Goal: Information Seeking & Learning: Check status

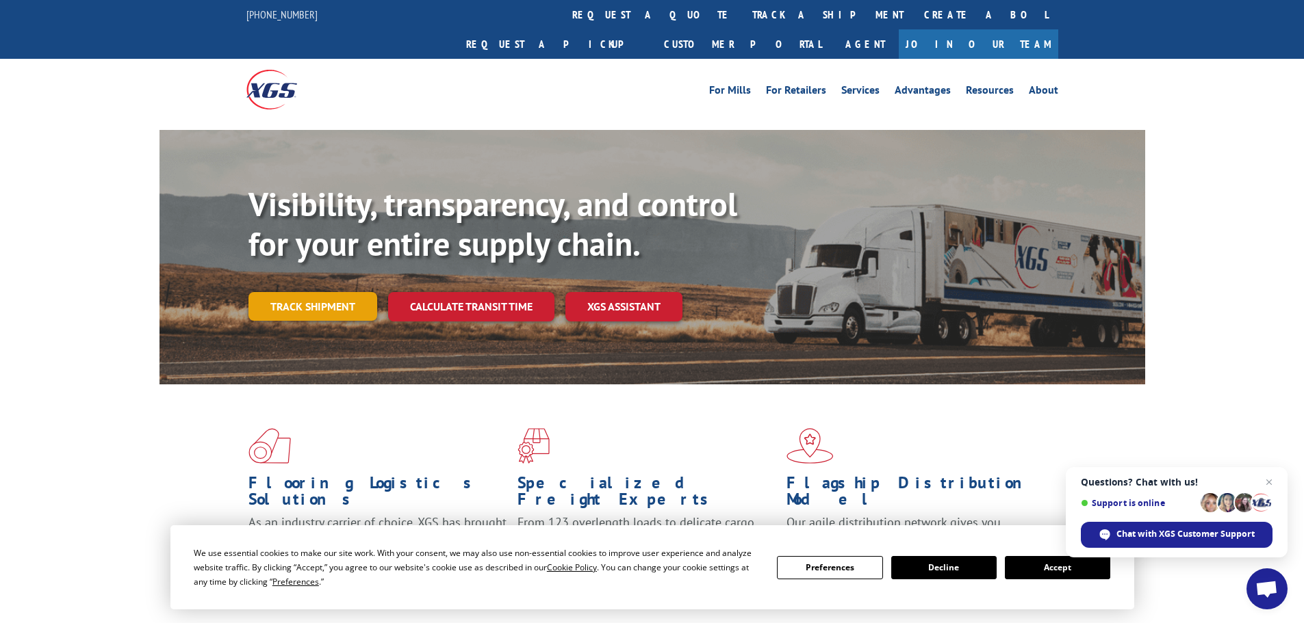
click at [302, 292] on link "Track shipment" at bounding box center [312, 306] width 129 height 29
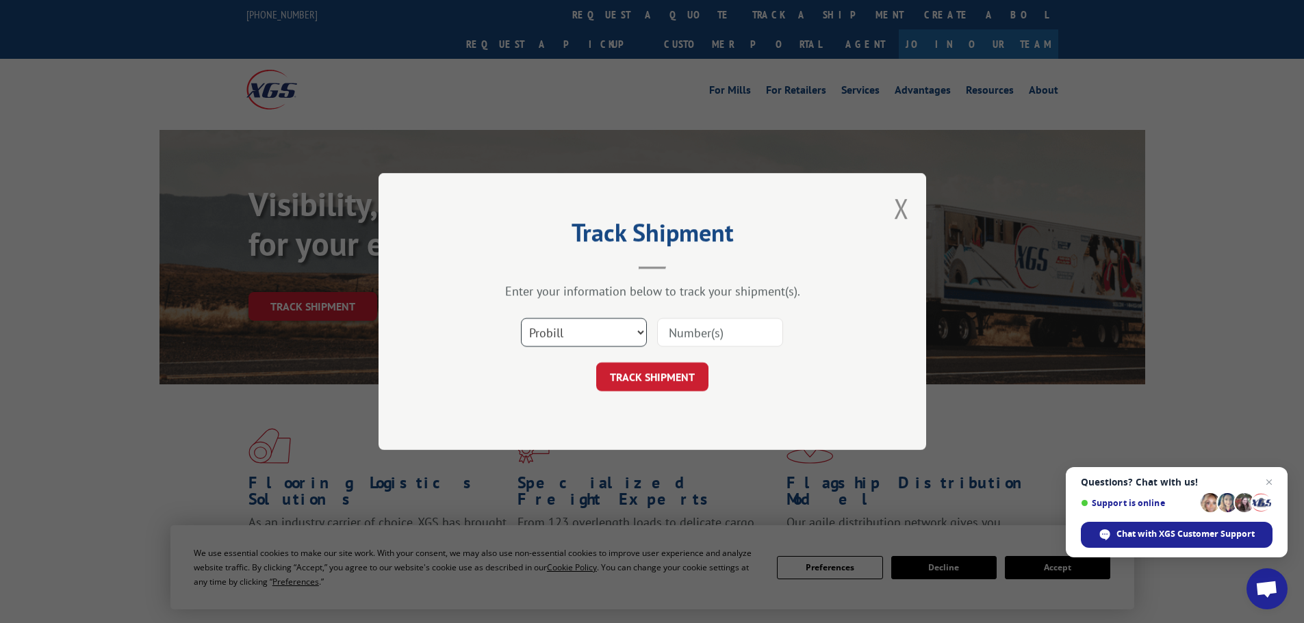
click at [565, 324] on select "Select category... Probill BOL PO" at bounding box center [584, 332] width 126 height 29
select select "bol"
click at [521, 318] on select "Select category... Probill BOL PO" at bounding box center [584, 332] width 126 height 29
click at [705, 325] on input at bounding box center [720, 332] width 126 height 29
paste input "5199310"
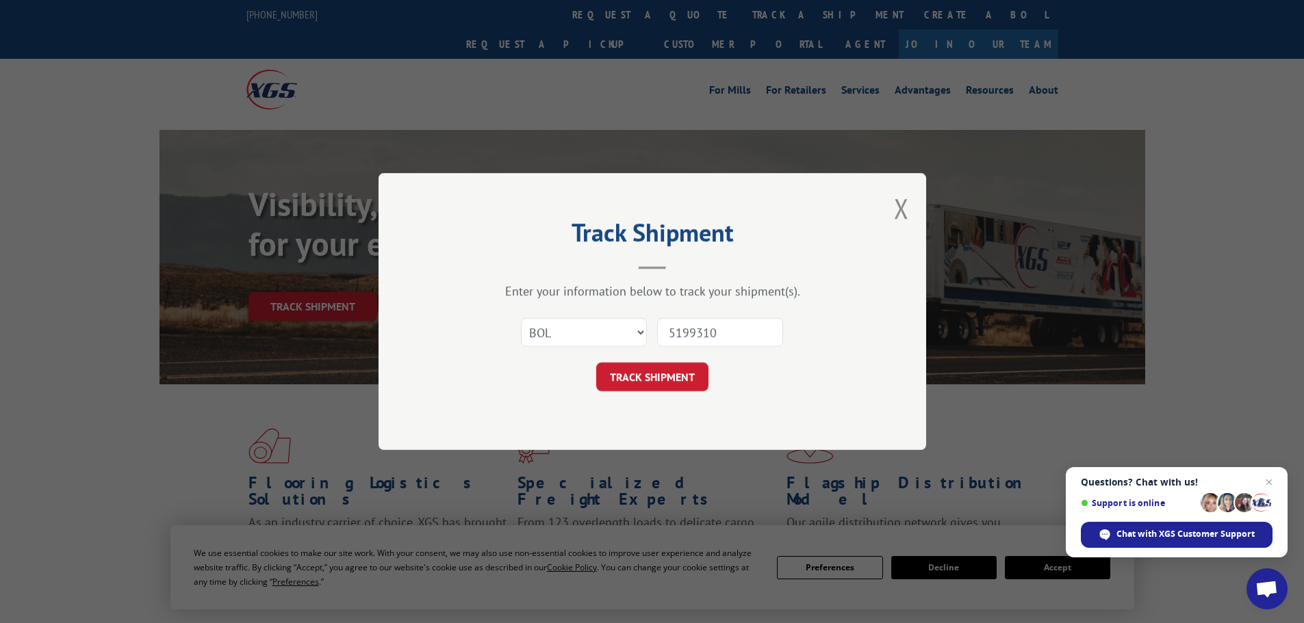
type input "5199310"
click at [596, 363] on button "TRACK SHIPMENT" at bounding box center [652, 377] width 112 height 29
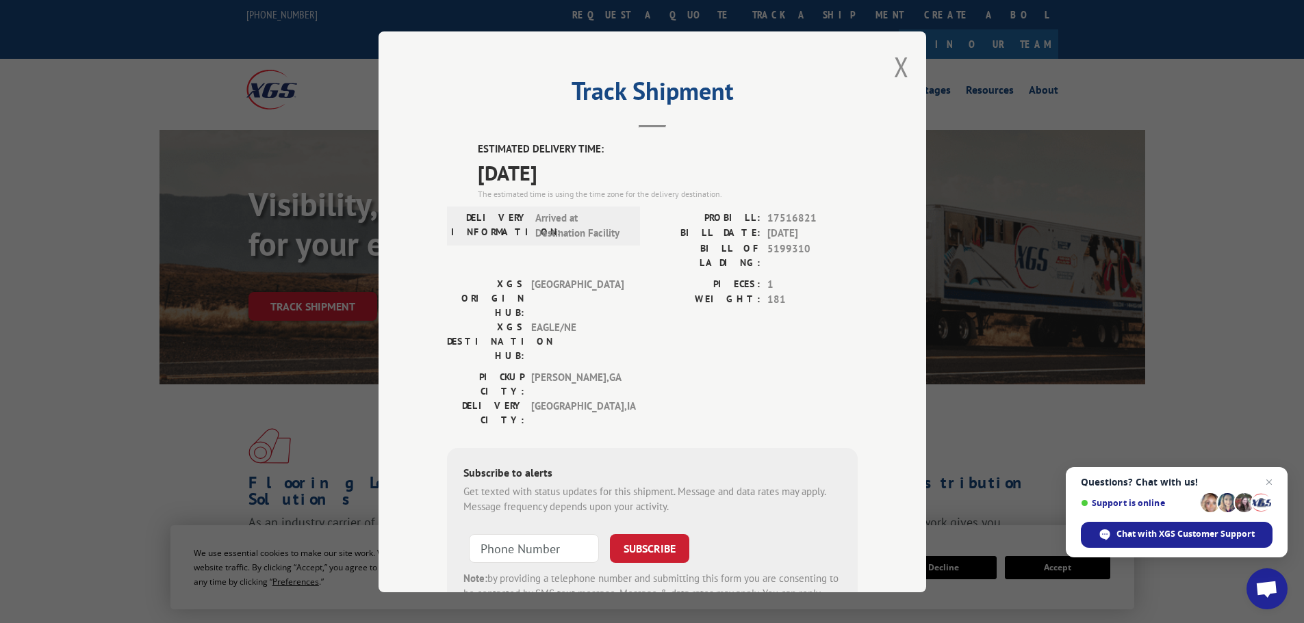
click at [881, 52] on div "Track Shipment ESTIMATED DELIVERY TIME: [DATE] The estimated time is using the …" at bounding box center [651, 311] width 547 height 561
click at [890, 63] on div "Track Shipment ESTIMATED DELIVERY TIME: [DATE] The estimated time is using the …" at bounding box center [651, 311] width 547 height 561
click at [895, 70] on button "Close modal" at bounding box center [901, 67] width 15 height 36
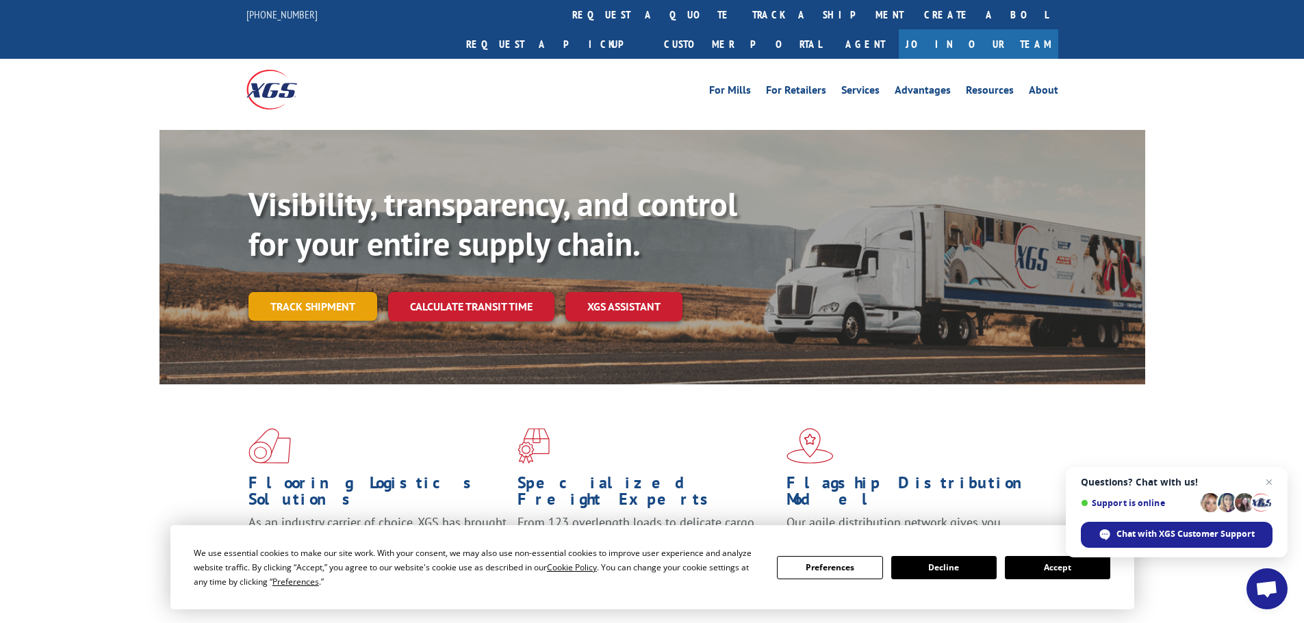
click at [313, 292] on link "Track shipment" at bounding box center [312, 306] width 129 height 29
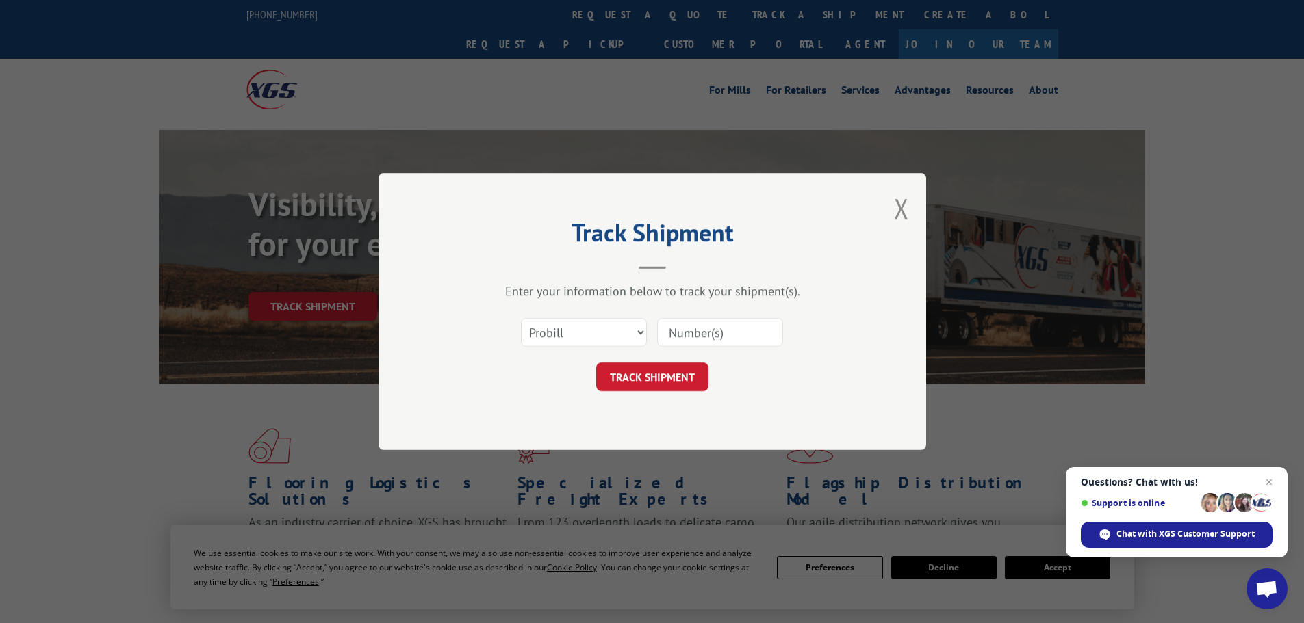
click at [706, 333] on input at bounding box center [720, 332] width 126 height 29
paste input "0078172812"
type input "0078172812"
click at [596, 363] on button "TRACK SHIPMENT" at bounding box center [652, 377] width 112 height 29
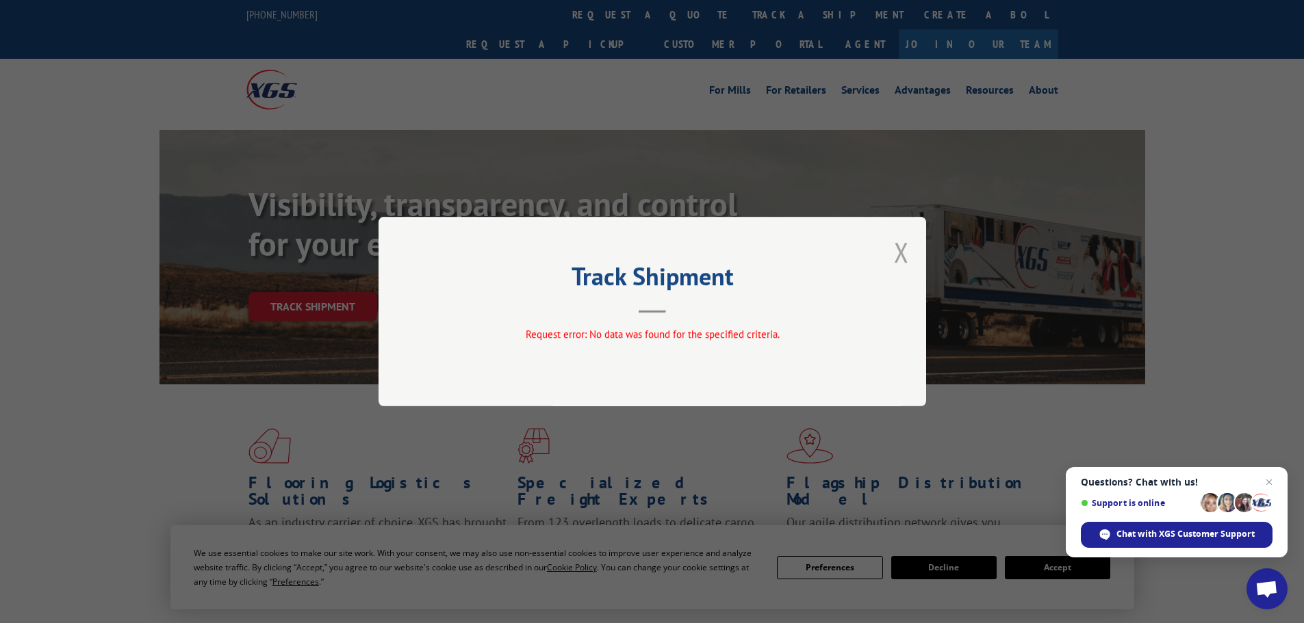
click at [901, 262] on button "Close modal" at bounding box center [901, 252] width 15 height 36
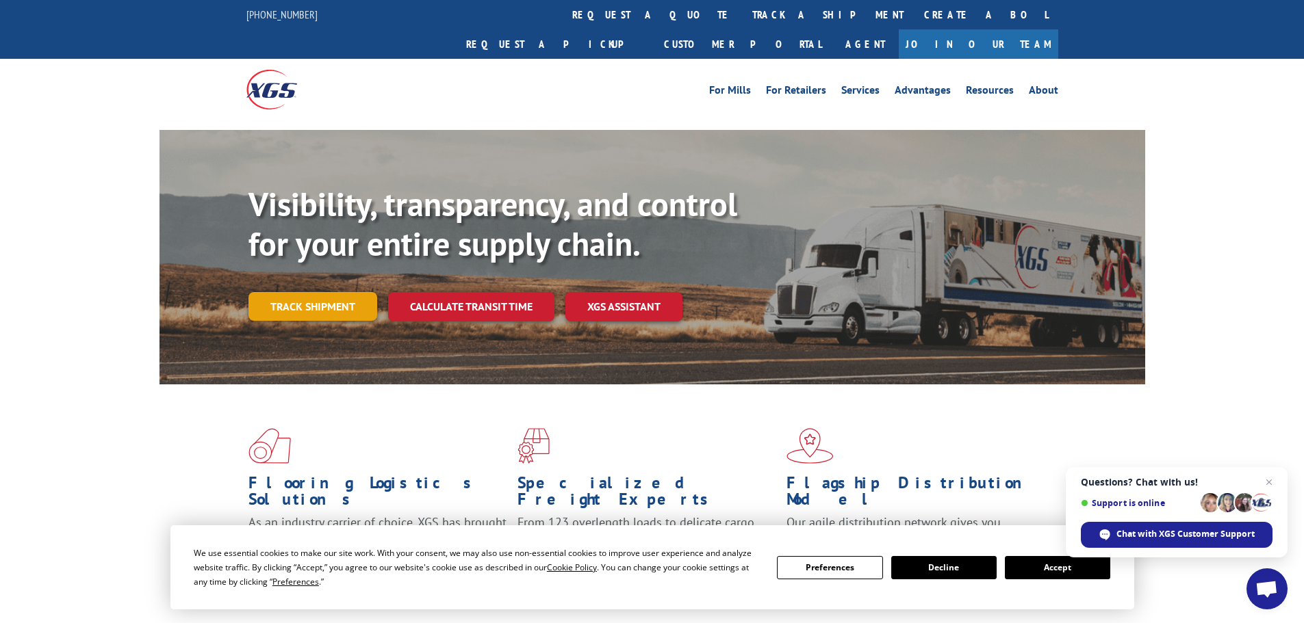
click at [320, 292] on link "Track shipment" at bounding box center [312, 306] width 129 height 29
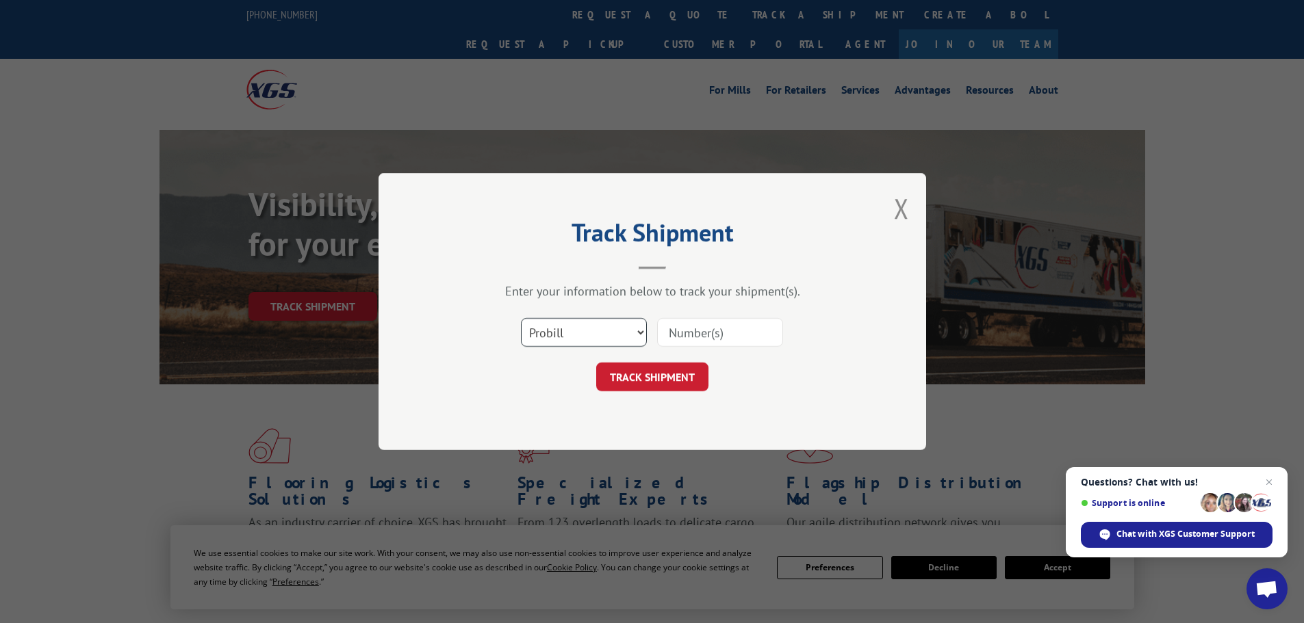
click at [610, 340] on select "Select category... Probill BOL PO" at bounding box center [584, 332] width 126 height 29
select select "bol"
click at [521, 318] on select "Select category... Probill BOL PO" at bounding box center [584, 332] width 126 height 29
click at [724, 332] on input at bounding box center [720, 332] width 126 height 29
paste input "2843958"
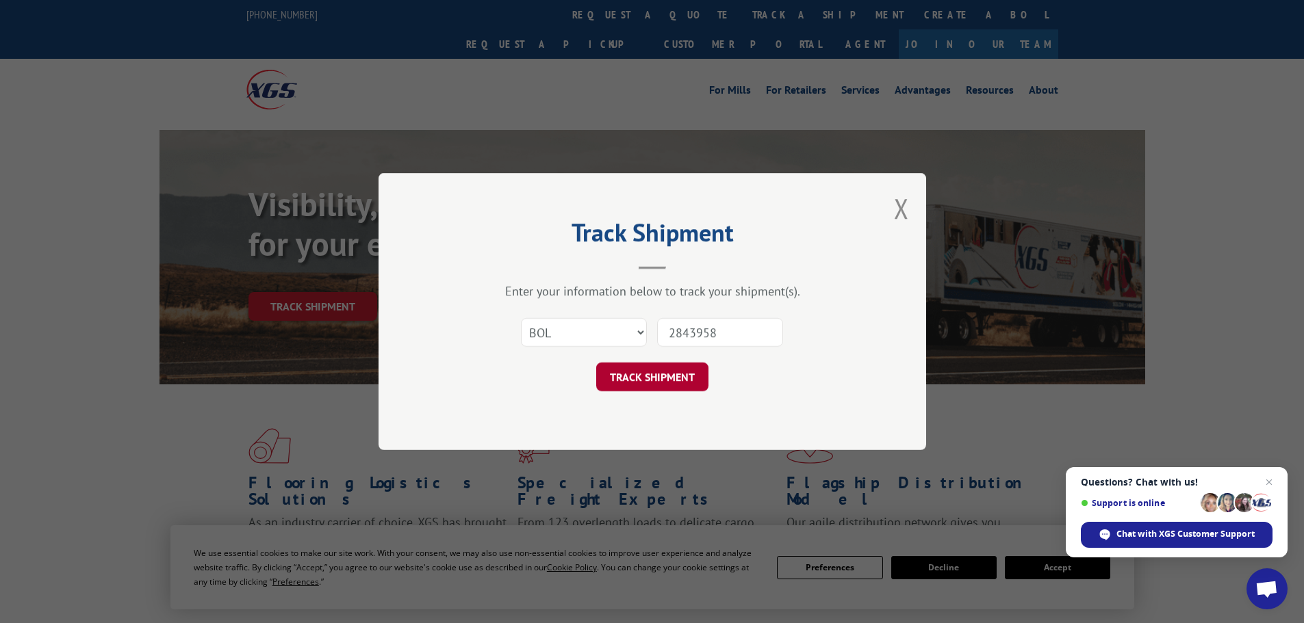
type input "2843958"
click at [682, 380] on button "TRACK SHIPMENT" at bounding box center [652, 377] width 112 height 29
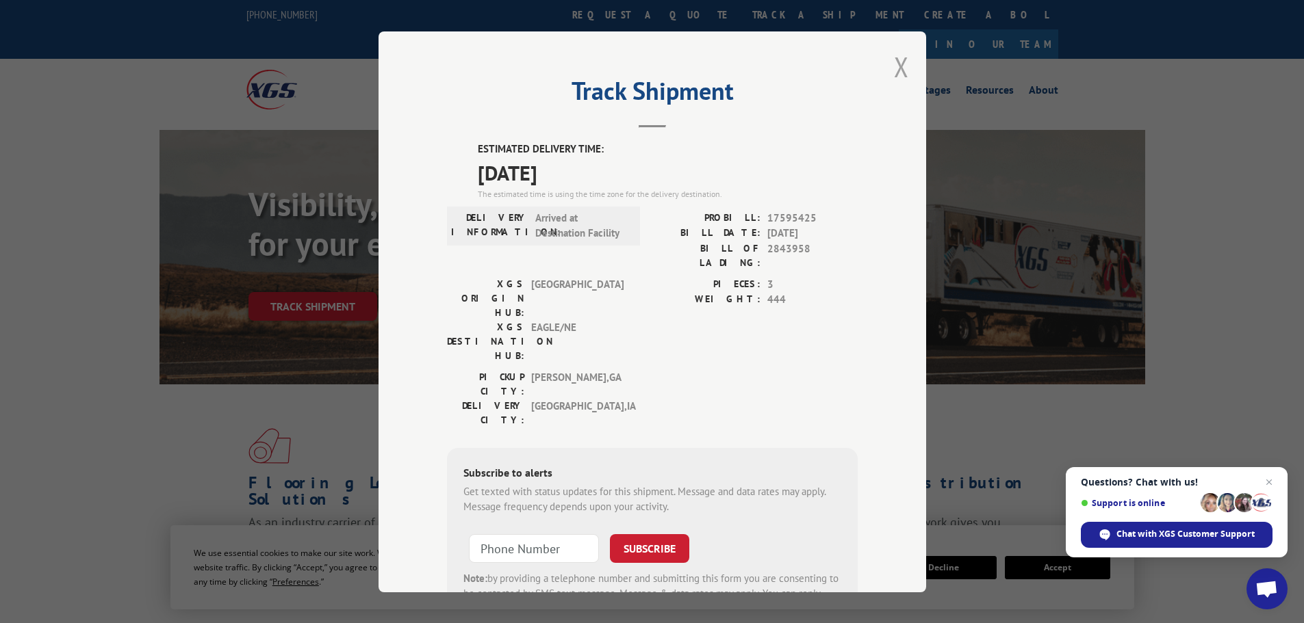
click at [894, 58] on button "Close modal" at bounding box center [901, 67] width 15 height 36
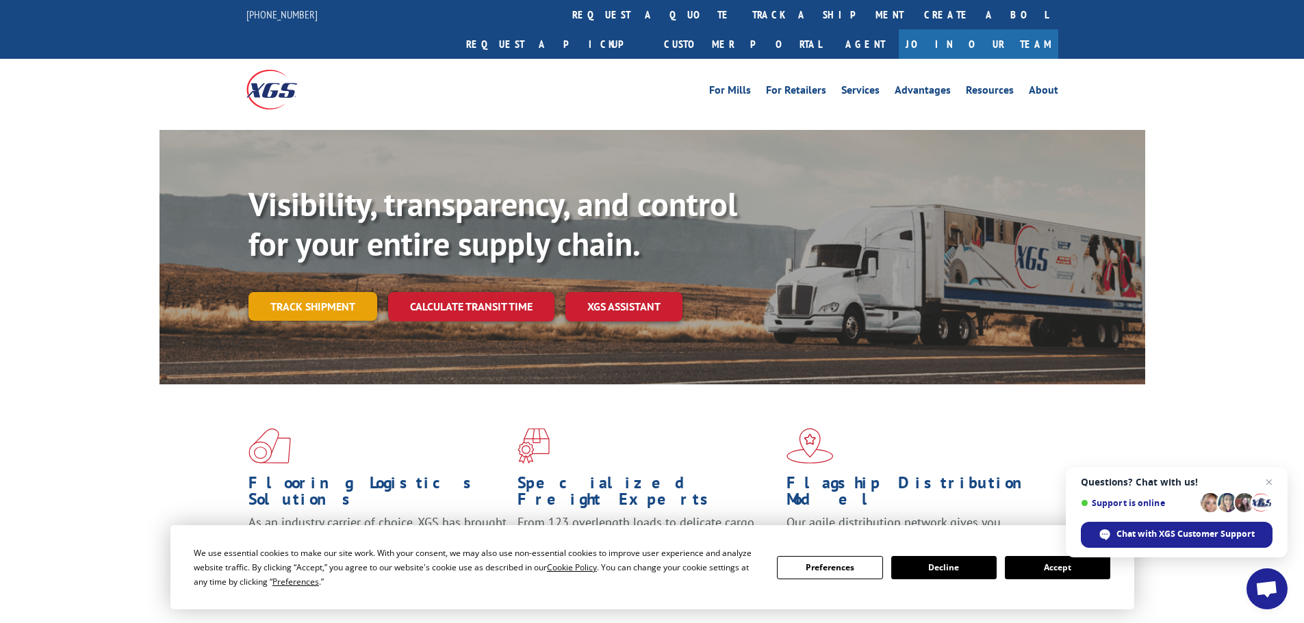
click at [287, 292] on link "Track shipment" at bounding box center [312, 306] width 129 height 29
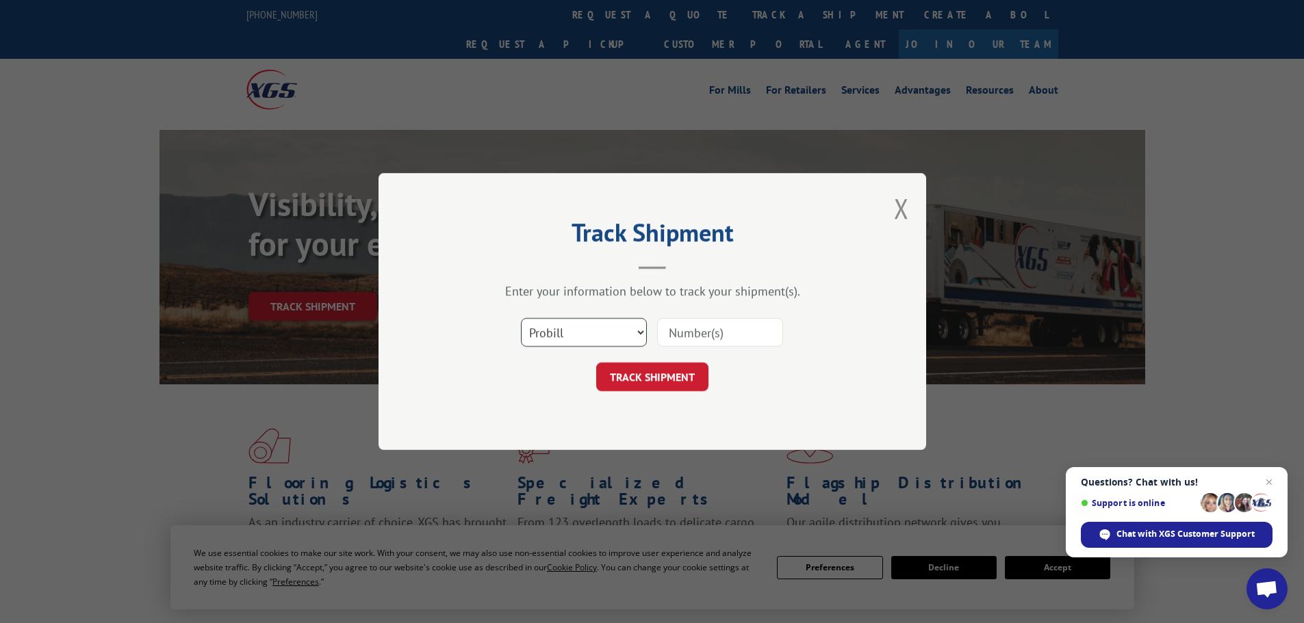
drag, startPoint x: 580, startPoint y: 331, endPoint x: 575, endPoint y: 346, distance: 16.5
click at [580, 331] on select "Select category... Probill BOL PO" at bounding box center [584, 332] width 126 height 29
select select "bol"
click at [521, 318] on select "Select category... Probill BOL PO" at bounding box center [584, 332] width 126 height 29
click at [714, 344] on input at bounding box center [720, 332] width 126 height 29
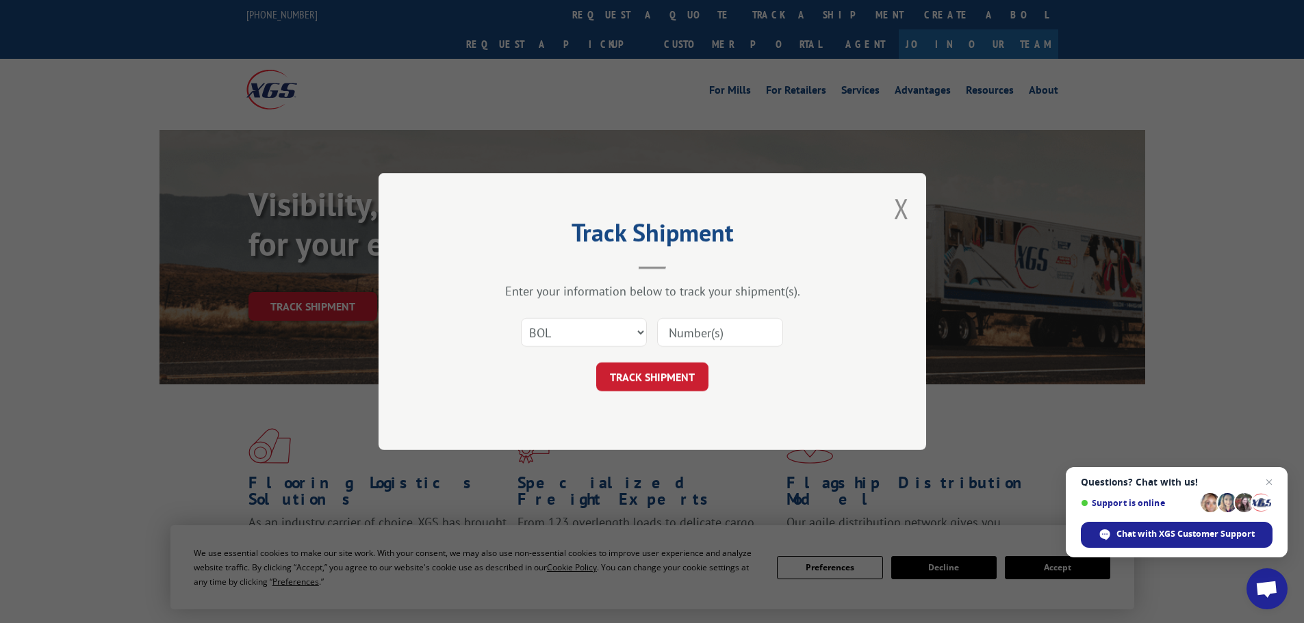
paste input "6013367"
type input "6013367"
click at [667, 378] on button "TRACK SHIPMENT" at bounding box center [652, 377] width 112 height 29
